Goal: Navigation & Orientation: Find specific page/section

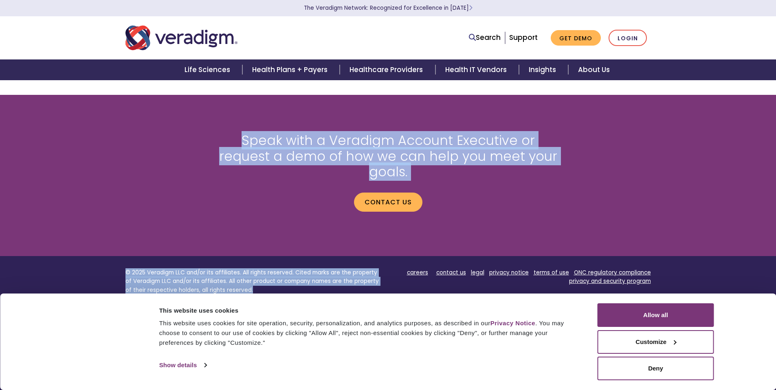
scroll to position [888, 0]
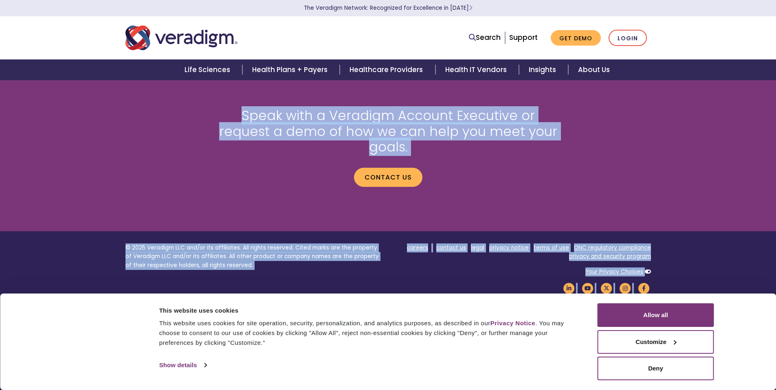
drag, startPoint x: 782, startPoint y: 95, endPoint x: 782, endPoint y: 390, distance: 294.5
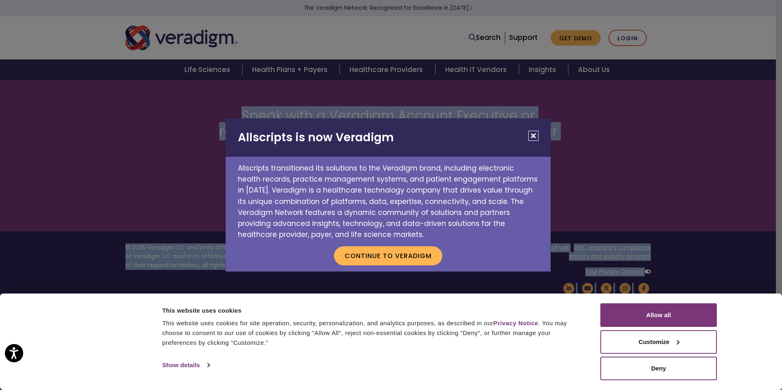
click at [535, 136] on button "Close" at bounding box center [533, 136] width 10 height 10
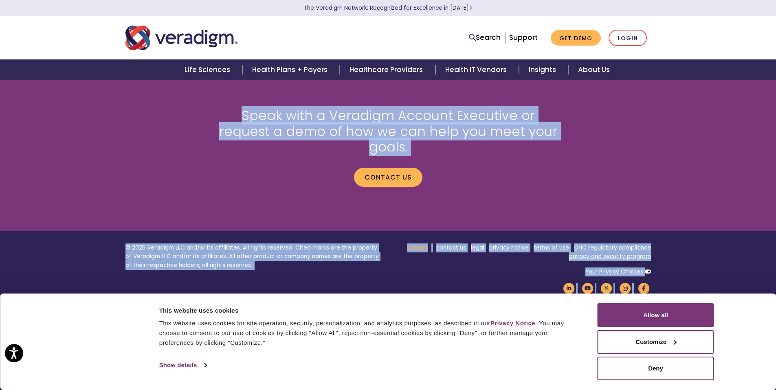
click at [418, 244] on link "careers" at bounding box center [417, 248] width 21 height 8
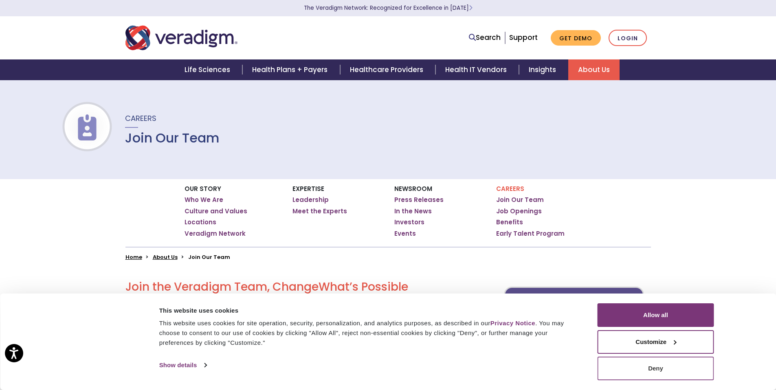
click at [660, 367] on button "Deny" at bounding box center [656, 369] width 117 height 24
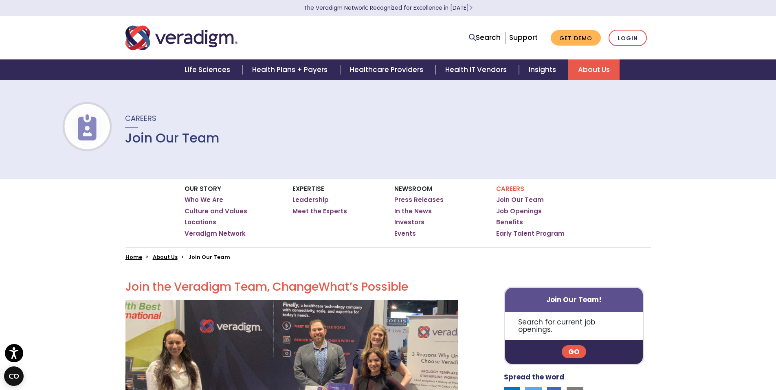
click at [156, 139] on h1 "Join Our Team" at bounding box center [172, 137] width 95 height 15
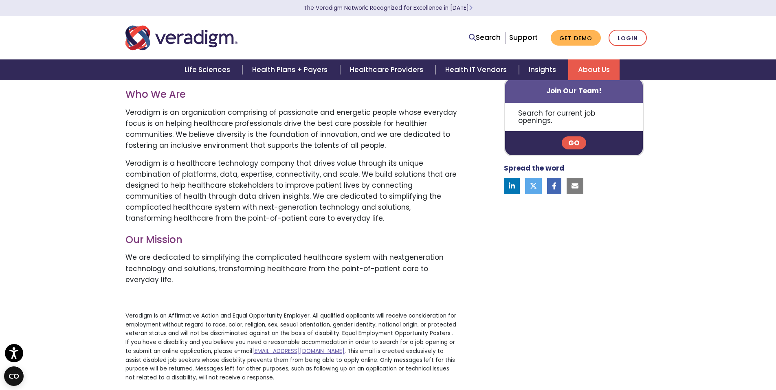
drag, startPoint x: 782, startPoint y: 128, endPoint x: 782, endPoint y: 111, distance: 17.5
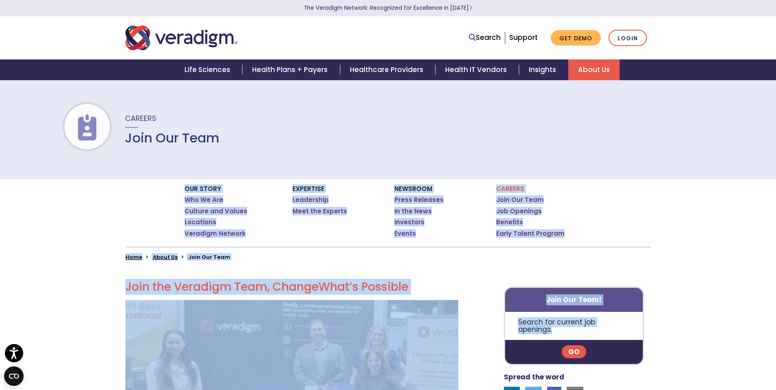
drag, startPoint x: 782, startPoint y: 97, endPoint x: 782, endPoint y: 339, distance: 242.0
click at [776, 339] on html "Accessibility Screen-Reader Guide, Feedback, and Issue Reporting | New window C…" at bounding box center [388, 195] width 776 height 390
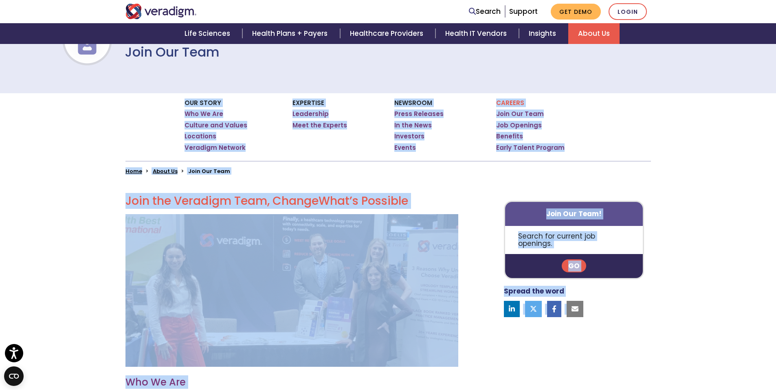
scroll to position [73, 0]
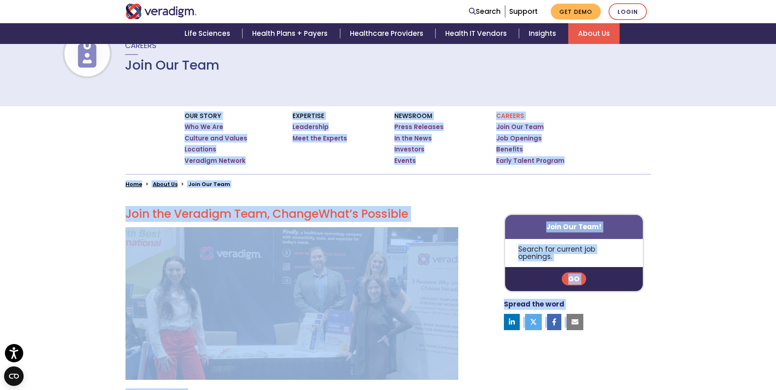
drag, startPoint x: 782, startPoint y: 158, endPoint x: 782, endPoint y: 63, distance: 94.9
click at [776, 63] on html "Accessibility Screen-Reader Guide, Feedback, and Issue Reporting | New window C…" at bounding box center [388, 122] width 776 height 390
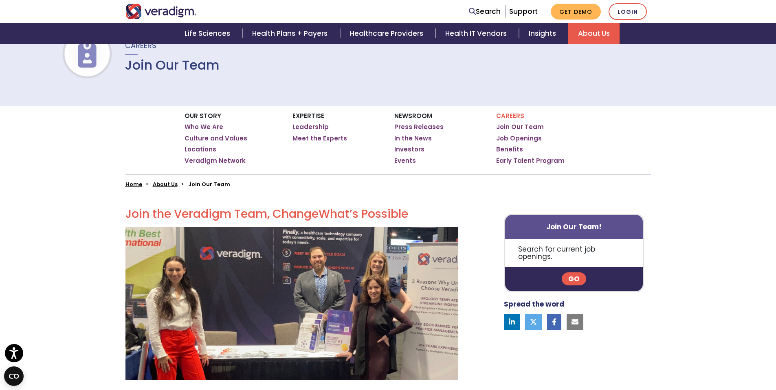
click at [186, 66] on h1 "Join Our Team" at bounding box center [172, 64] width 95 height 15
click at [209, 182] on li "Join Our Team" at bounding box center [209, 184] width 42 height 8
click at [574, 251] on p "Search for current job openings." at bounding box center [574, 253] width 138 height 28
click at [570, 273] on link "Go" at bounding box center [574, 279] width 24 height 13
